Goal: Information Seeking & Learning: Learn about a topic

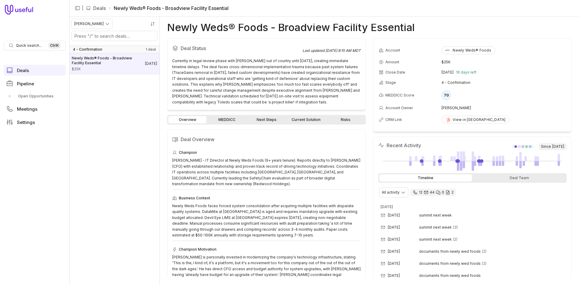
click at [29, 83] on span "Pipeline" at bounding box center [25, 83] width 17 height 5
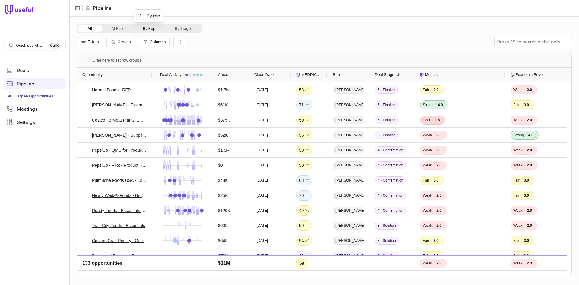
drag, startPoint x: 157, startPoint y: 26, endPoint x: 154, endPoint y: 49, distance: 23.6
click at [157, 26] on button "By Rep" at bounding box center [149, 28] width 32 height 7
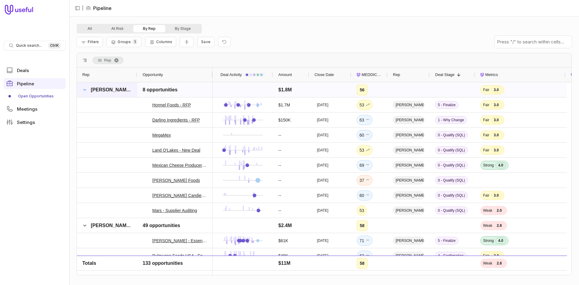
click at [84, 88] on span at bounding box center [84, 89] width 5 height 5
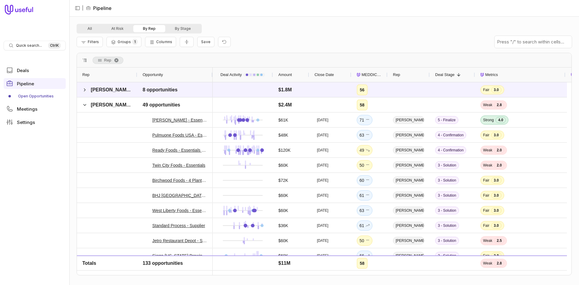
click at [337, 74] on div "Close Date" at bounding box center [330, 74] width 31 height 11
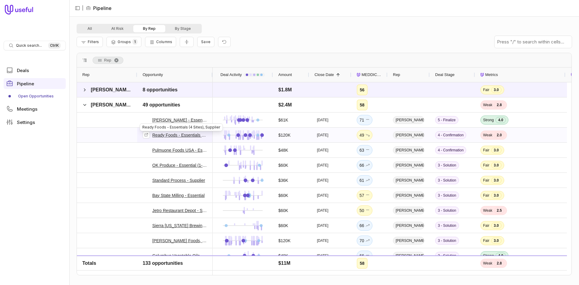
click at [179, 134] on link "Ready Foods - Essentials (4 Sites), Supplier" at bounding box center [179, 135] width 55 height 7
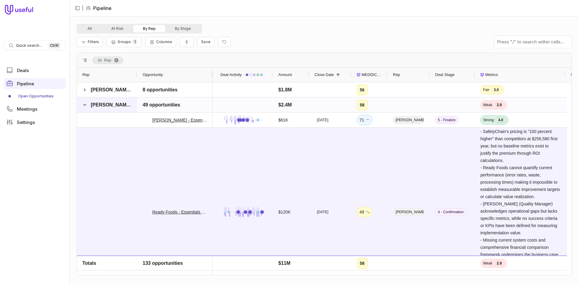
click at [82, 103] on div "[PERSON_NAME]" at bounding box center [107, 104] width 60 height 15
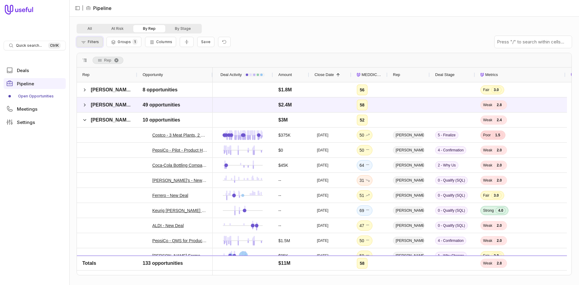
click at [93, 40] on span "Filters" at bounding box center [93, 42] width 11 height 5
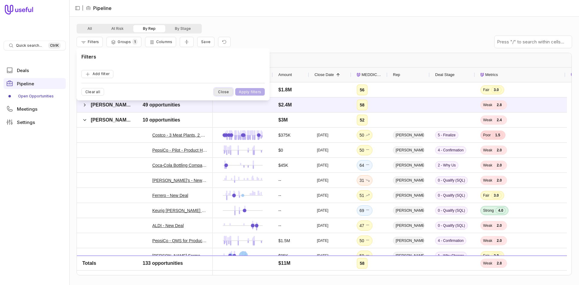
click at [223, 90] on button "Close" at bounding box center [223, 92] width 19 height 8
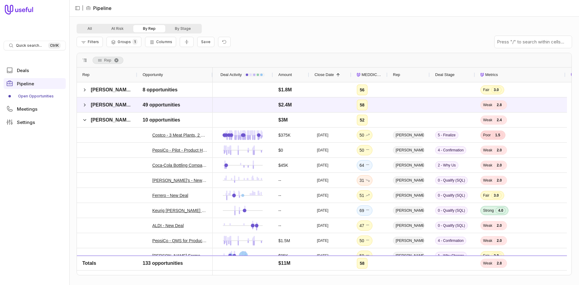
click at [83, 61] on span at bounding box center [84, 60] width 5 height 5
click at [84, 60] on span at bounding box center [84, 60] width 5 height 5
click at [85, 60] on span at bounding box center [84, 60] width 5 height 5
click at [97, 43] on span "Filters" at bounding box center [93, 42] width 11 height 5
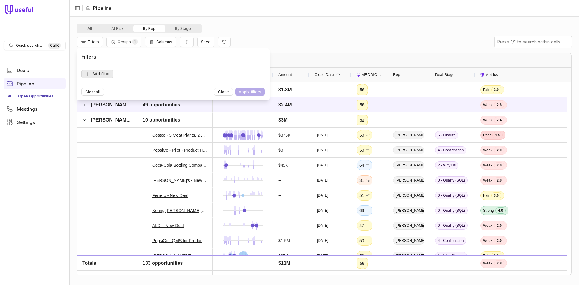
click at [100, 75] on button "Add filter" at bounding box center [97, 74] width 32 height 8
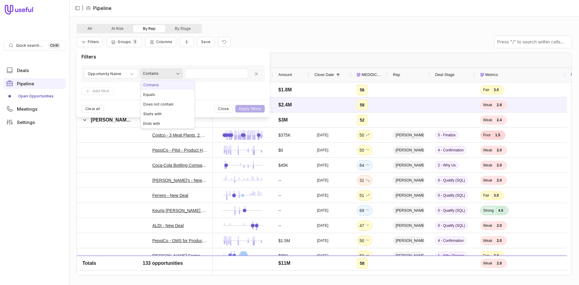
click at [166, 75] on html "Quick search... Ctrl K Deals Pipeline Open Opportunities Meetings Settings | Pi…" at bounding box center [289, 142] width 579 height 285
click at [129, 75] on html "Quick search... Ctrl K Deals Pipeline Open Opportunities Meetings Settings | Pi…" at bounding box center [289, 142] width 579 height 285
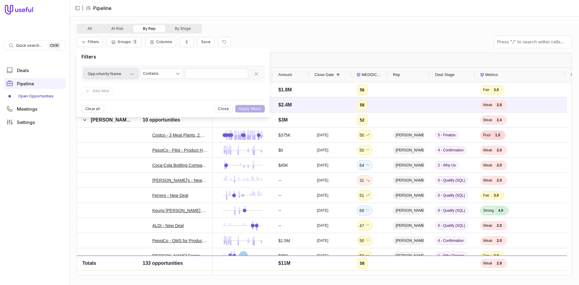
click at [131, 75] on icon "button" at bounding box center [131, 73] width 5 height 5
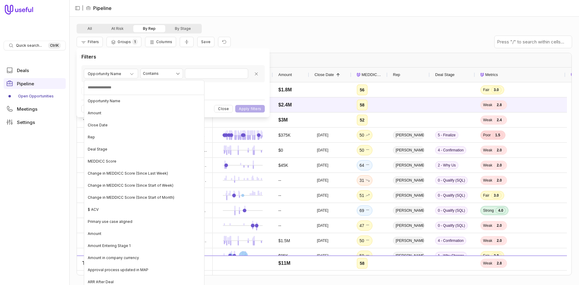
drag, startPoint x: 238, startPoint y: 91, endPoint x: 252, endPoint y: 84, distance: 15.3
click at [238, 90] on html "Quick search... Ctrl K Deals Pipeline Open Opportunities Meetings Settings | Pi…" at bounding box center [289, 142] width 579 height 285
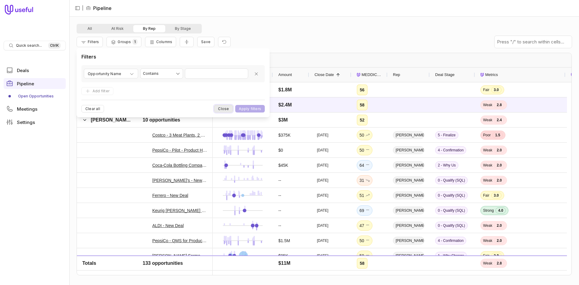
click at [230, 106] on button "Close" at bounding box center [223, 109] width 19 height 8
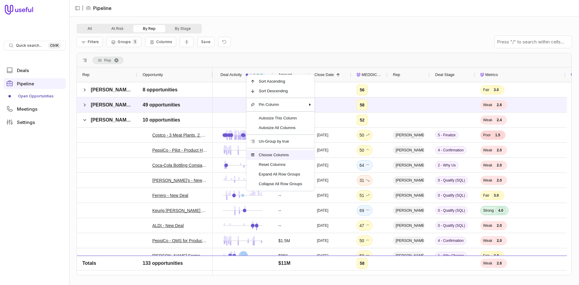
click at [290, 153] on span "Choose Columns" at bounding box center [280, 155] width 51 height 10
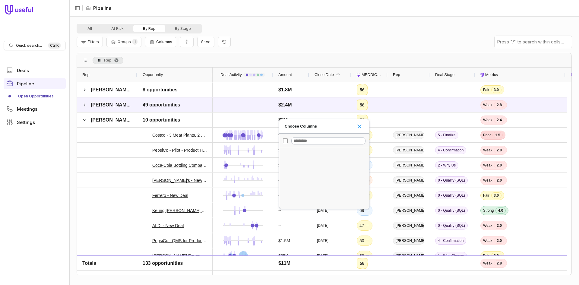
click at [359, 125] on span "Choose Columns" at bounding box center [359, 126] width 5 height 5
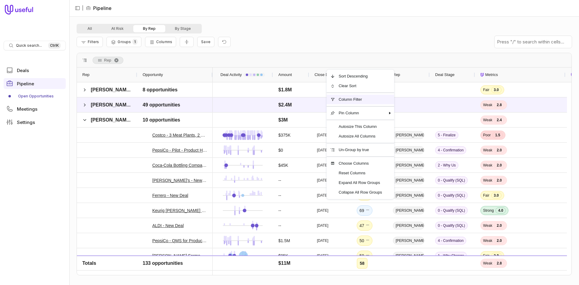
click at [363, 100] on span "Column Filter" at bounding box center [360, 100] width 51 height 10
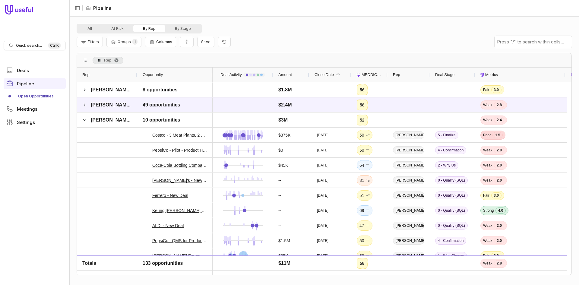
click at [338, 48] on div "Filters Groups 1 Columns Save" at bounding box center [324, 41] width 495 height 17
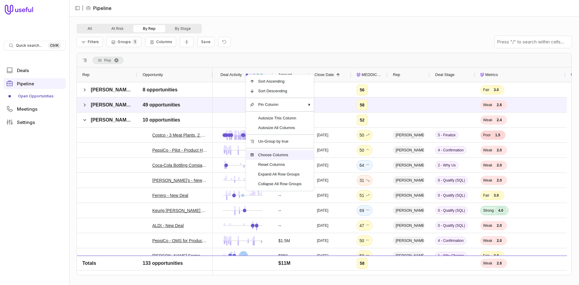
click at [282, 155] on span "Choose Columns" at bounding box center [280, 155] width 51 height 10
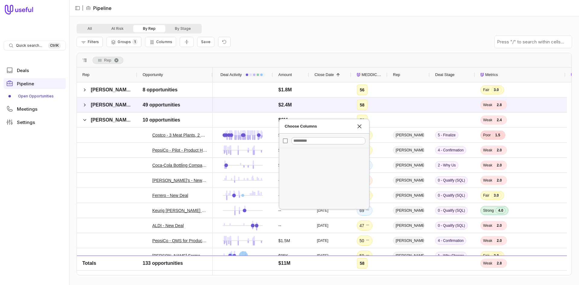
click at [307, 130] on span "Choose Columns" at bounding box center [319, 126] width 69 height 7
click at [293, 141] on input "Filter Columns Input" at bounding box center [328, 140] width 74 height 7
click at [356, 124] on div "Choose Columns" at bounding box center [359, 126] width 10 height 5
click at [358, 124] on span "Choose Columns" at bounding box center [359, 126] width 5 height 5
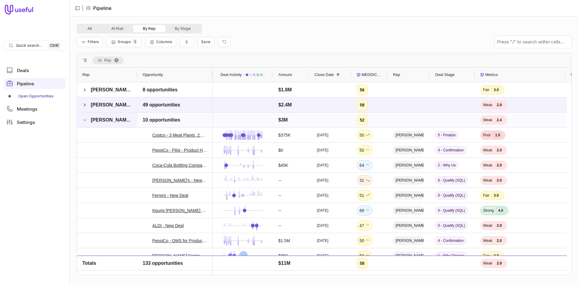
click at [85, 122] on span at bounding box center [84, 120] width 5 height 5
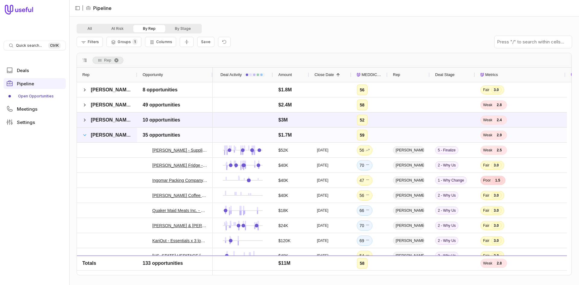
click at [87, 137] on span at bounding box center [84, 135] width 5 height 5
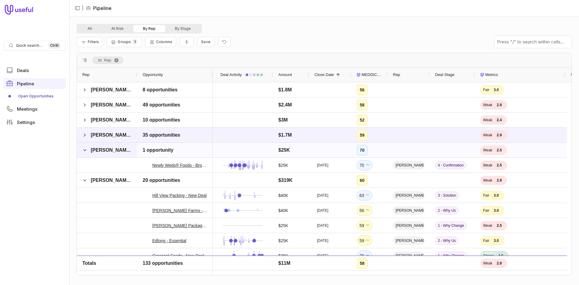
click at [84, 144] on span at bounding box center [84, 150] width 5 height 12
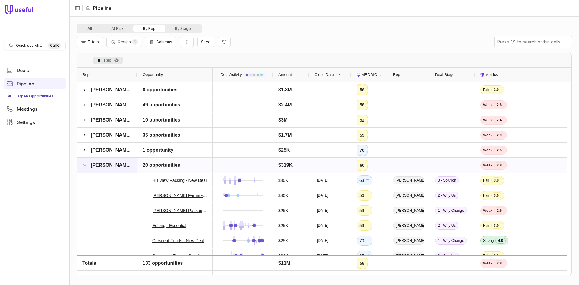
click at [85, 167] on span at bounding box center [84, 165] width 5 height 5
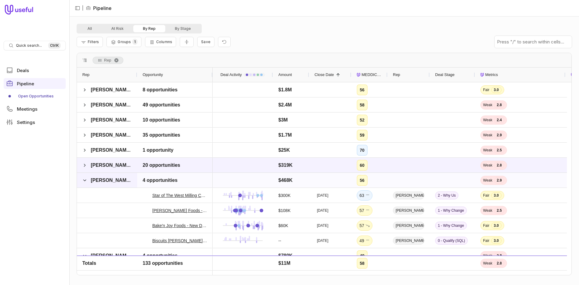
click at [84, 177] on span at bounding box center [84, 180] width 5 height 12
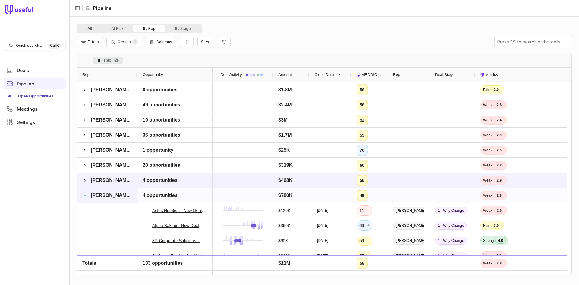
click at [83, 197] on span at bounding box center [84, 195] width 5 height 5
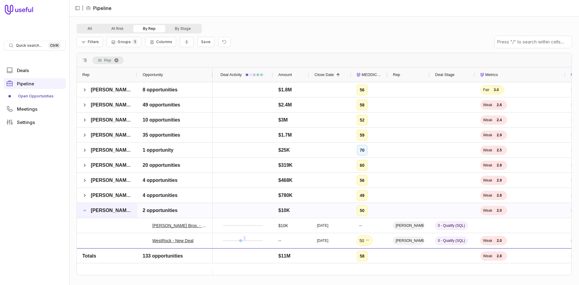
click at [84, 212] on span at bounding box center [84, 210] width 5 height 5
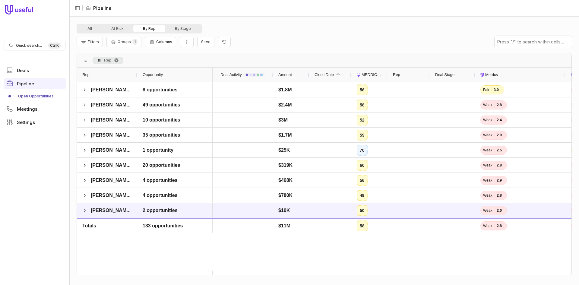
click at [237, 78] on span "Deal Activity" at bounding box center [231, 74] width 21 height 7
click at [85, 137] on span at bounding box center [84, 135] width 5 height 5
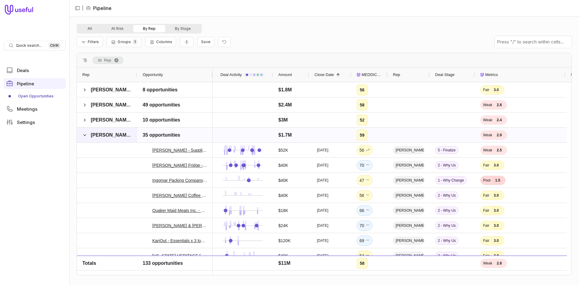
click at [83, 135] on span at bounding box center [84, 135] width 5 height 5
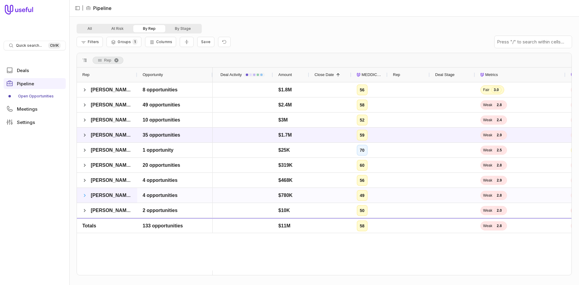
click at [83, 194] on span at bounding box center [84, 195] width 5 height 5
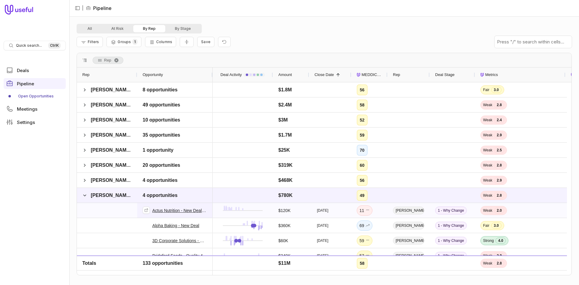
scroll to position [23, 0]
